Goal: Task Accomplishment & Management: Use online tool/utility

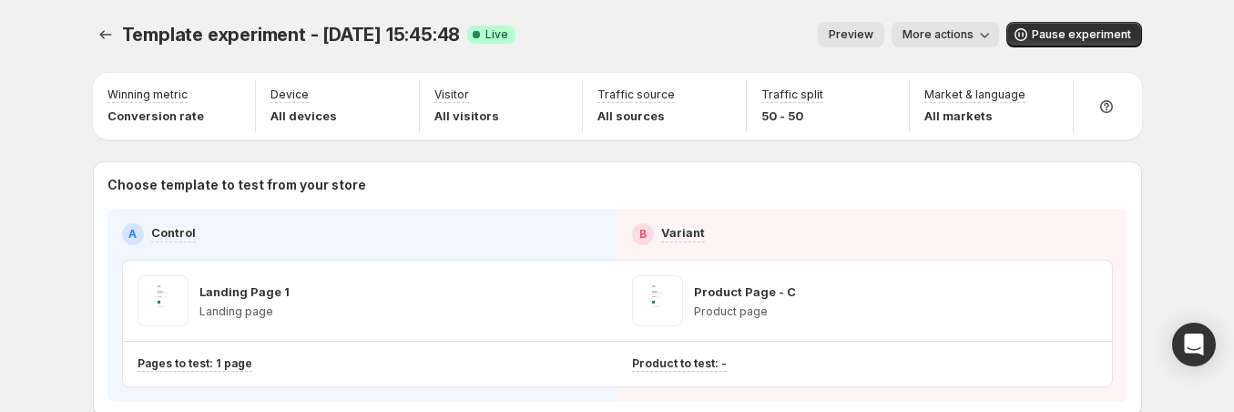
click at [33, 278] on div "Template experiment - [DATE] 15:45:48. This page is ready Template experiment -…" at bounding box center [617, 257] width 1234 height 514
click at [1091, 25] on button "Pause experiment" at bounding box center [1074, 34] width 136 height 25
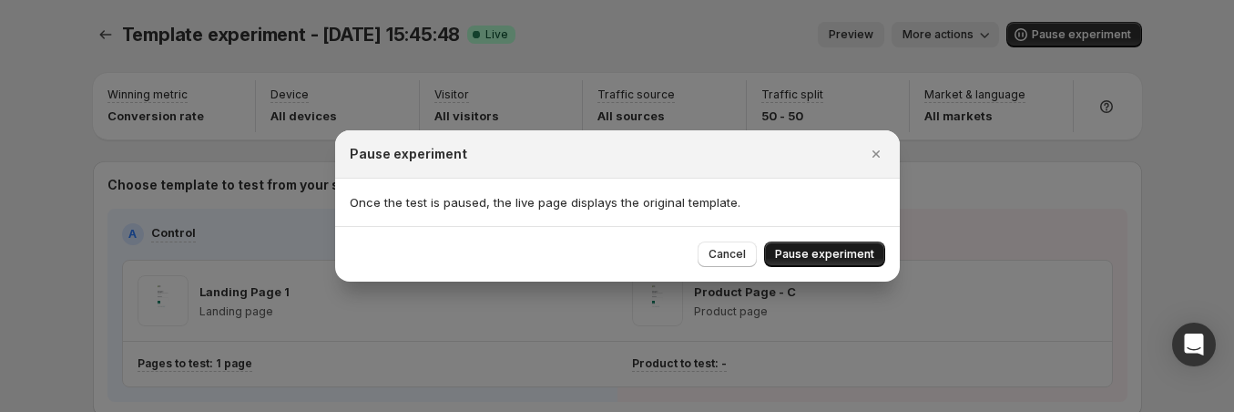
click at [849, 258] on span "Pause experiment" at bounding box center [824, 254] width 99 height 15
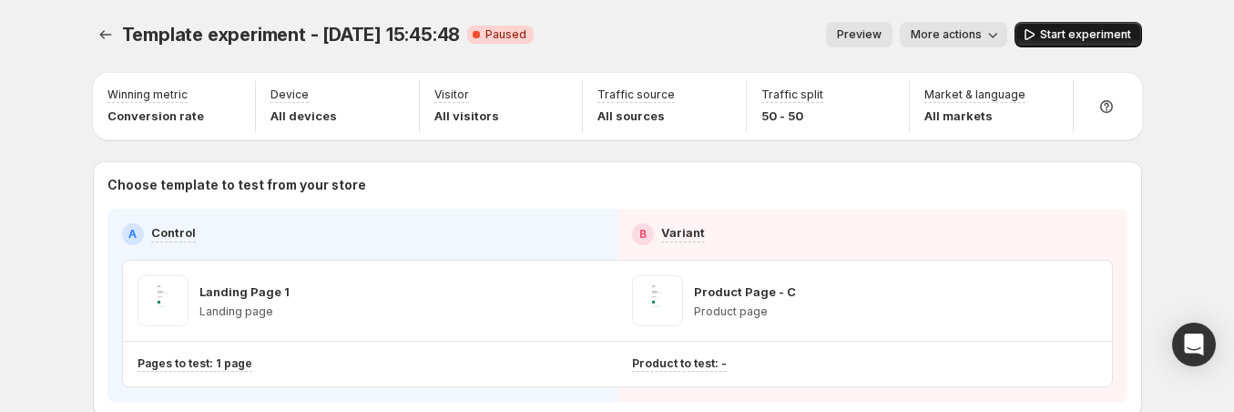
click at [1082, 25] on button "Start experiment" at bounding box center [1077, 34] width 127 height 25
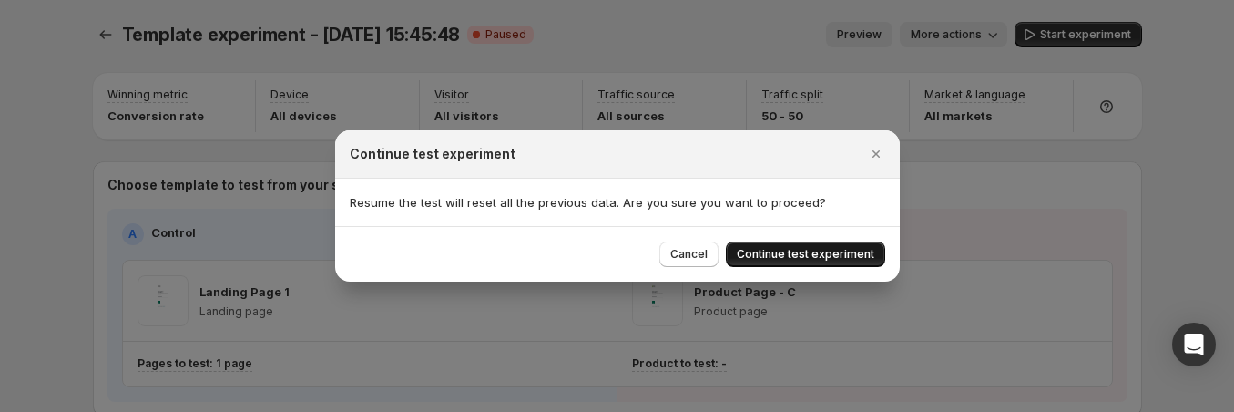
click at [824, 248] on span "Continue test experiment" at bounding box center [805, 254] width 137 height 15
